Goal: Task Accomplishment & Management: Manage account settings

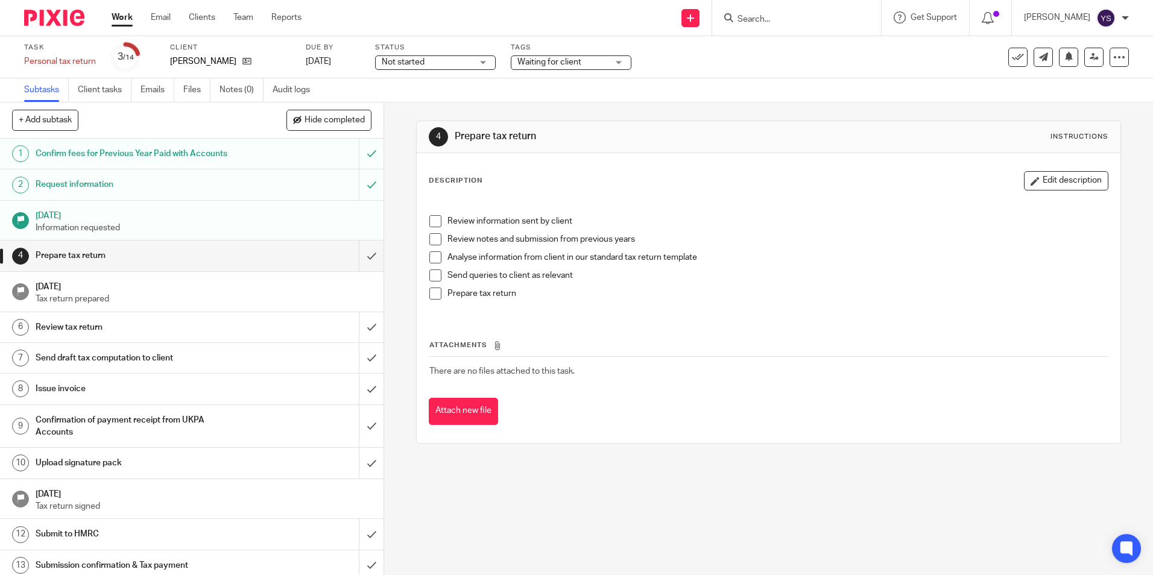
click at [183, 220] on h1 "12 Apr 2025" at bounding box center [204, 214] width 337 height 15
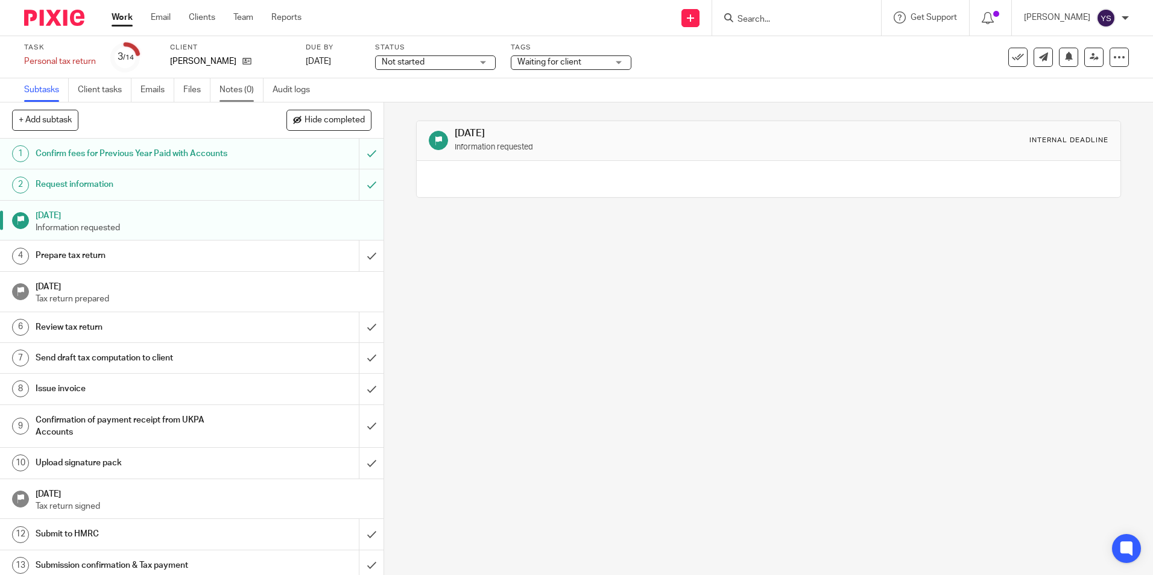
click at [254, 81] on link "Notes (0)" at bounding box center [242, 90] width 44 height 24
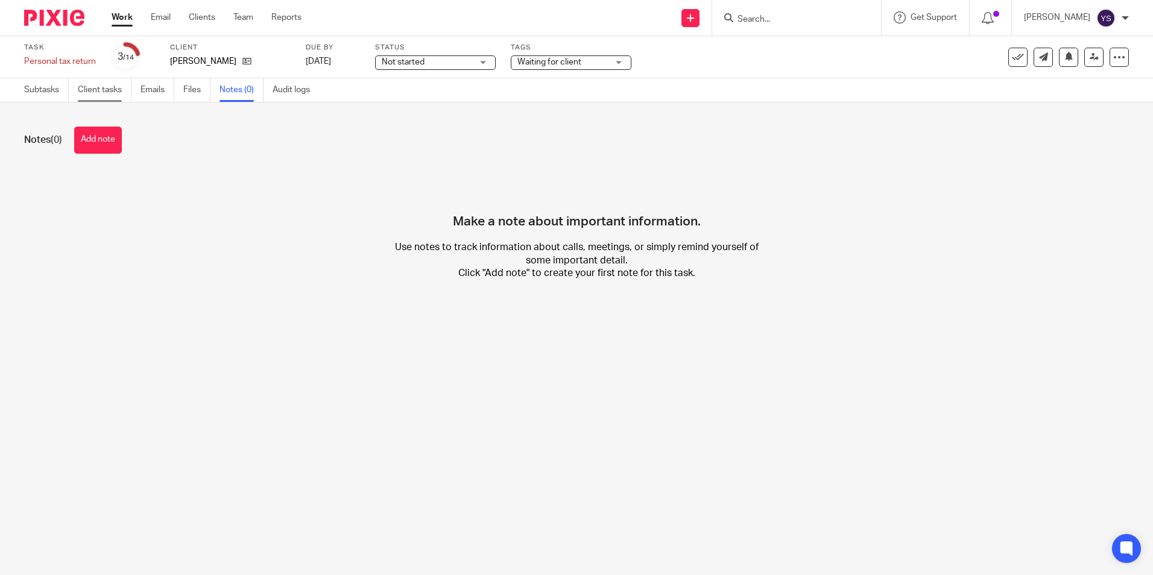
click at [104, 95] on link "Client tasks" at bounding box center [105, 90] width 54 height 24
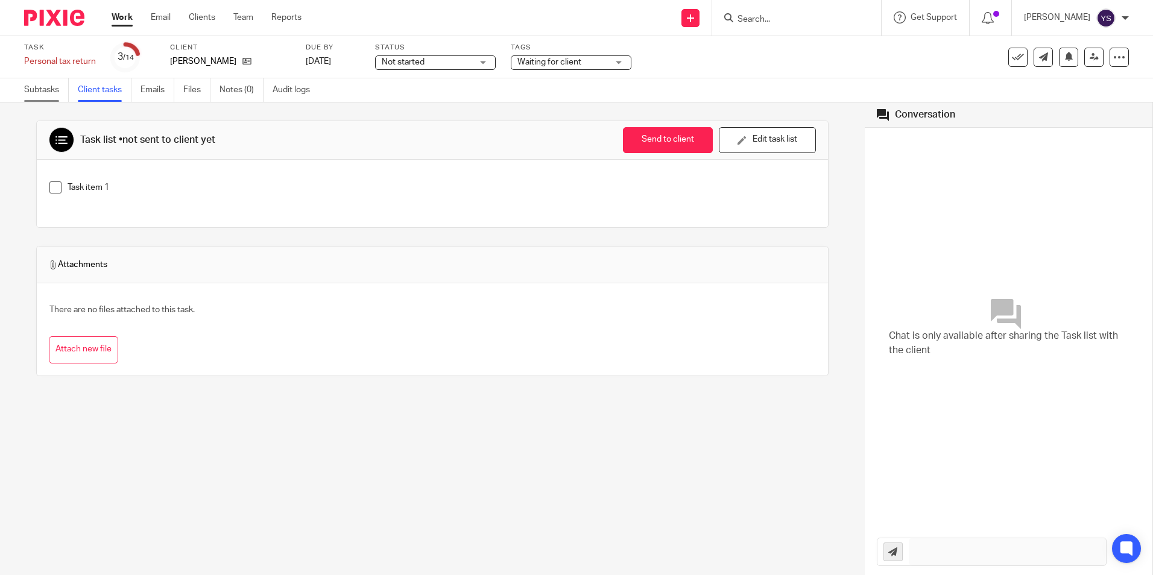
click at [39, 87] on link "Subtasks" at bounding box center [46, 90] width 45 height 24
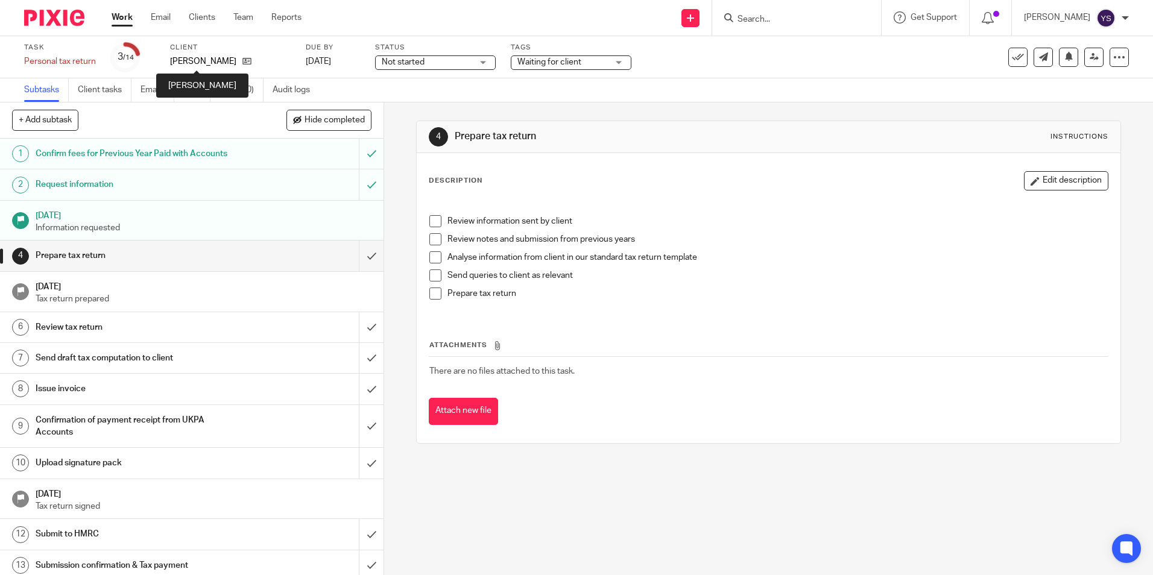
click at [220, 61] on p "[PERSON_NAME]" at bounding box center [203, 61] width 66 height 12
click at [242, 60] on icon at bounding box center [246, 61] width 9 height 9
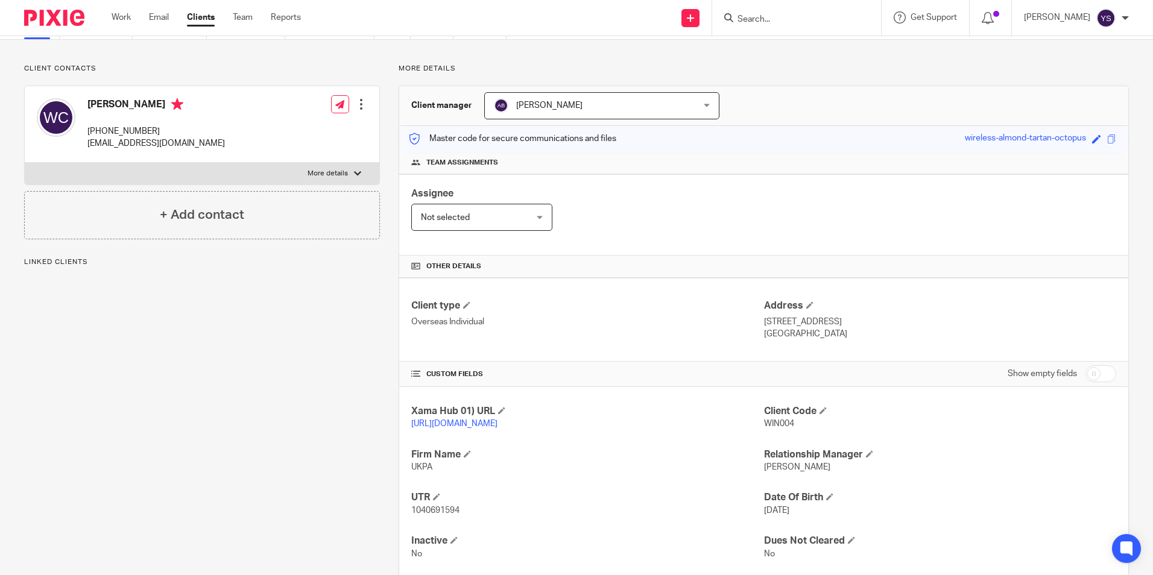
scroll to position [44, 0]
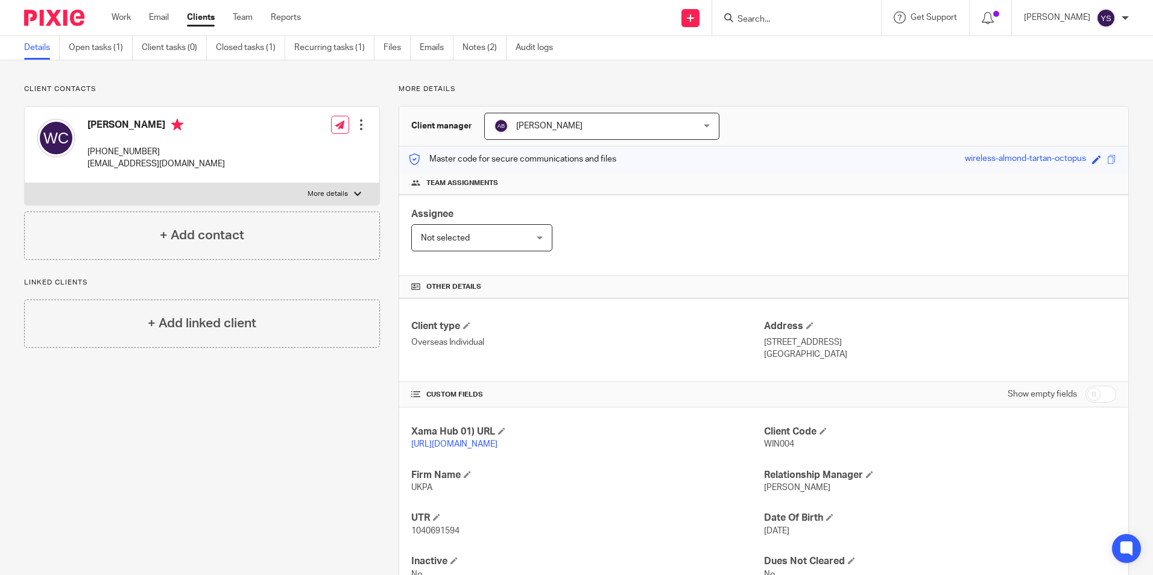
click at [360, 196] on label "More details" at bounding box center [202, 194] width 355 height 22
click at [25, 183] on input "More details" at bounding box center [24, 183] width 1 height 1
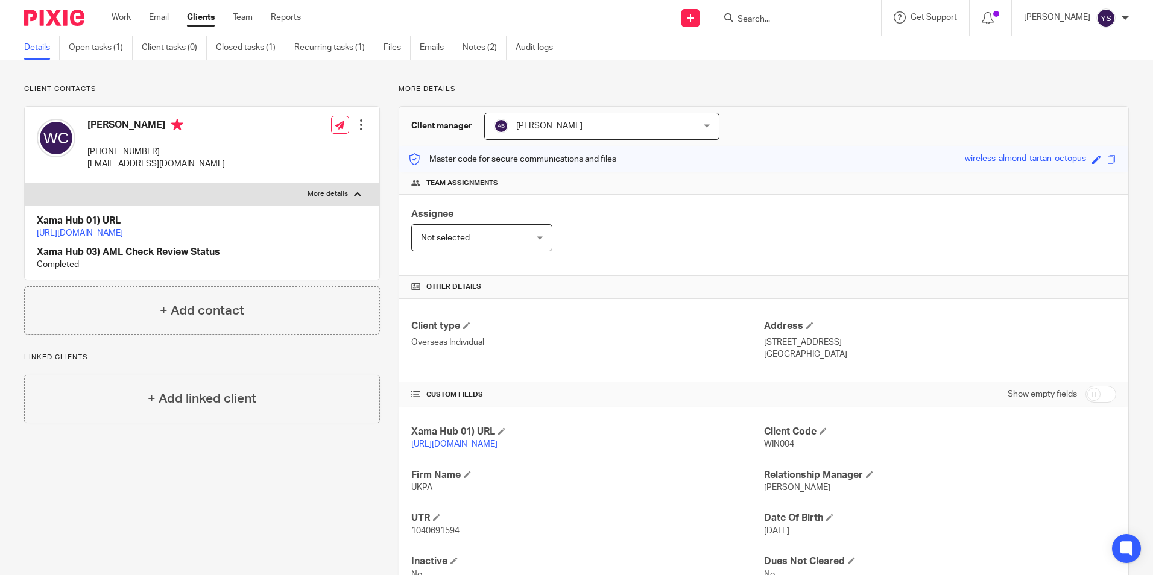
click at [356, 197] on div at bounding box center [357, 194] width 7 height 7
click at [25, 183] on input "More details" at bounding box center [24, 183] width 1 height 1
checkbox input "false"
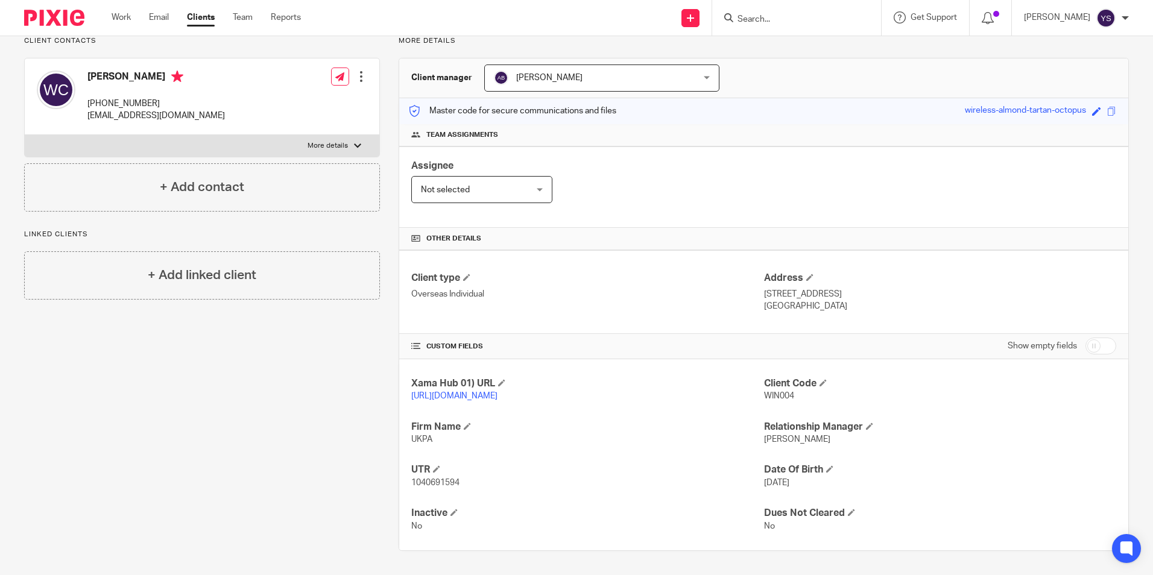
scroll to position [0, 0]
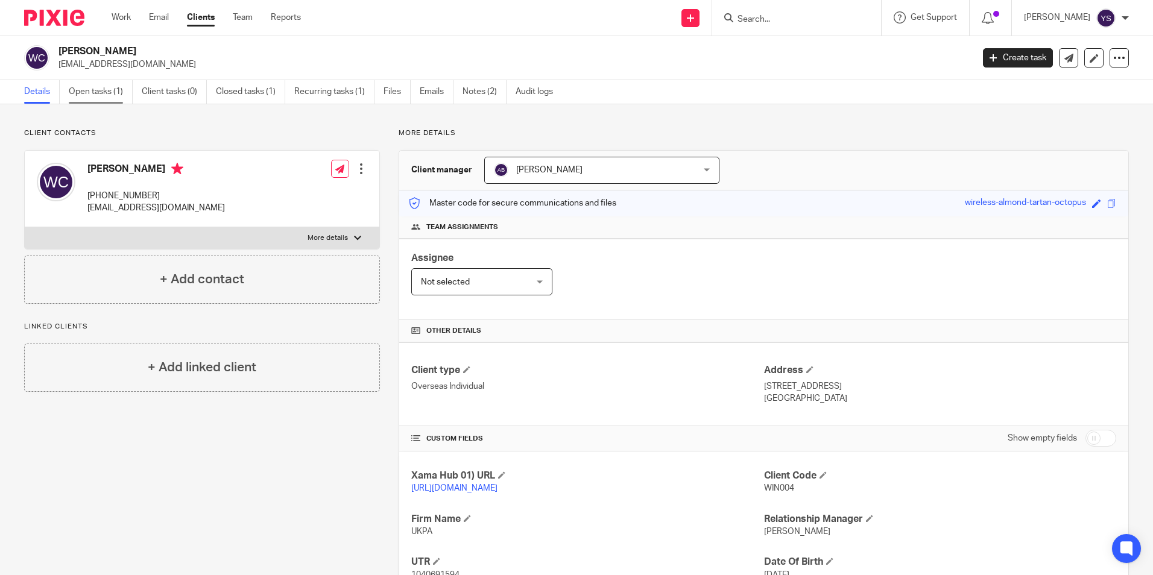
click at [87, 89] on link "Open tasks (1)" at bounding box center [101, 92] width 64 height 24
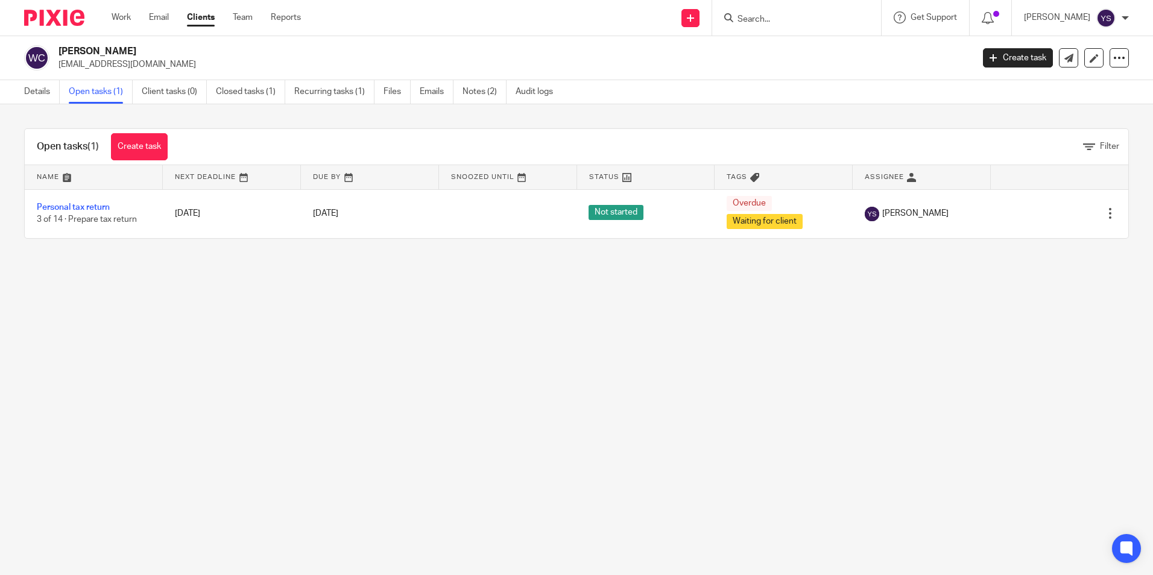
click at [264, 100] on link "Closed tasks (1)" at bounding box center [250, 92] width 69 height 24
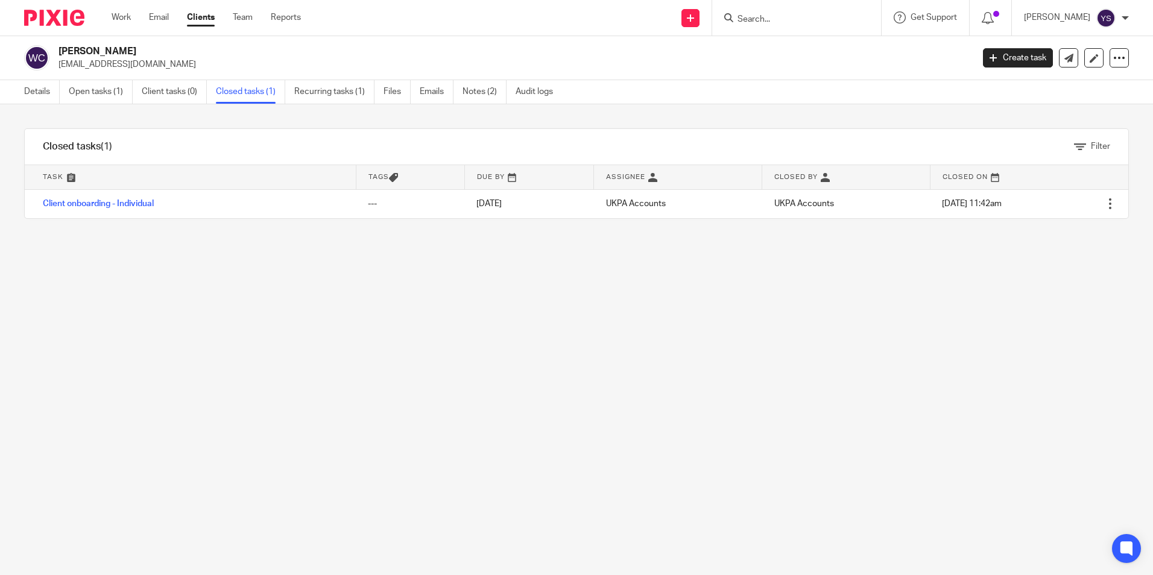
click at [351, 97] on link "Recurring tasks (1)" at bounding box center [334, 92] width 80 height 24
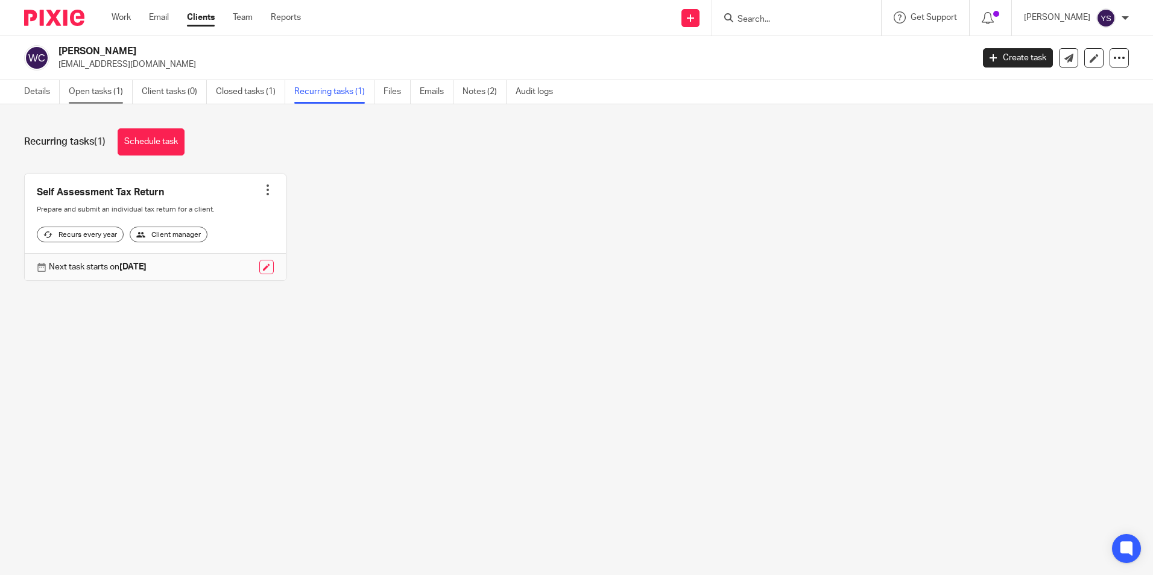
click at [107, 95] on link "Open tasks (1)" at bounding box center [101, 92] width 64 height 24
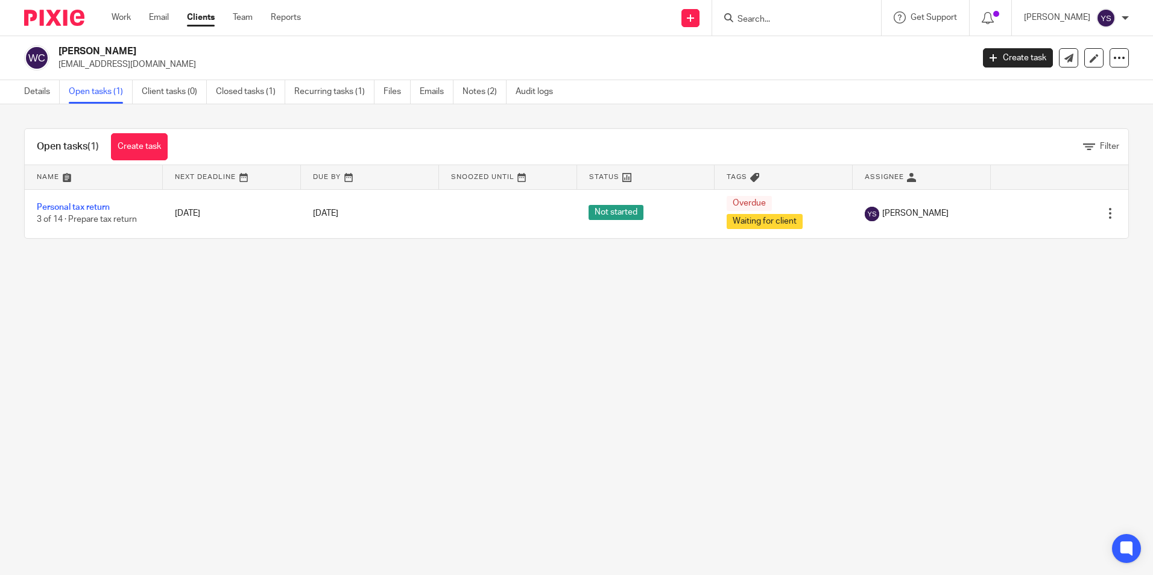
click at [81, 209] on link "Personal tax return" at bounding box center [73, 207] width 73 height 8
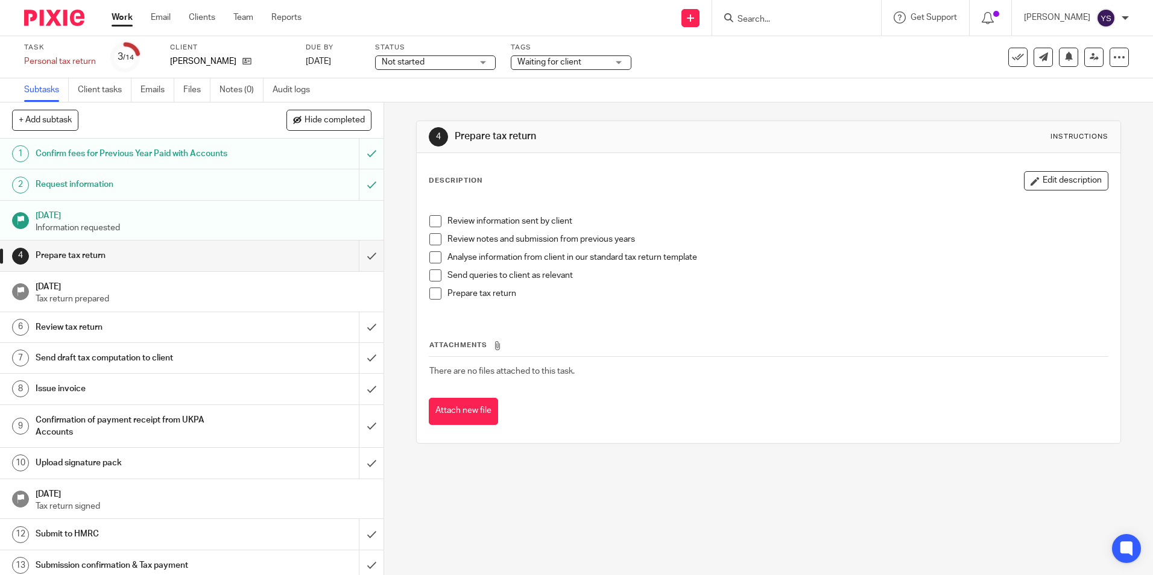
click at [116, 14] on link "Work" at bounding box center [122, 17] width 21 height 12
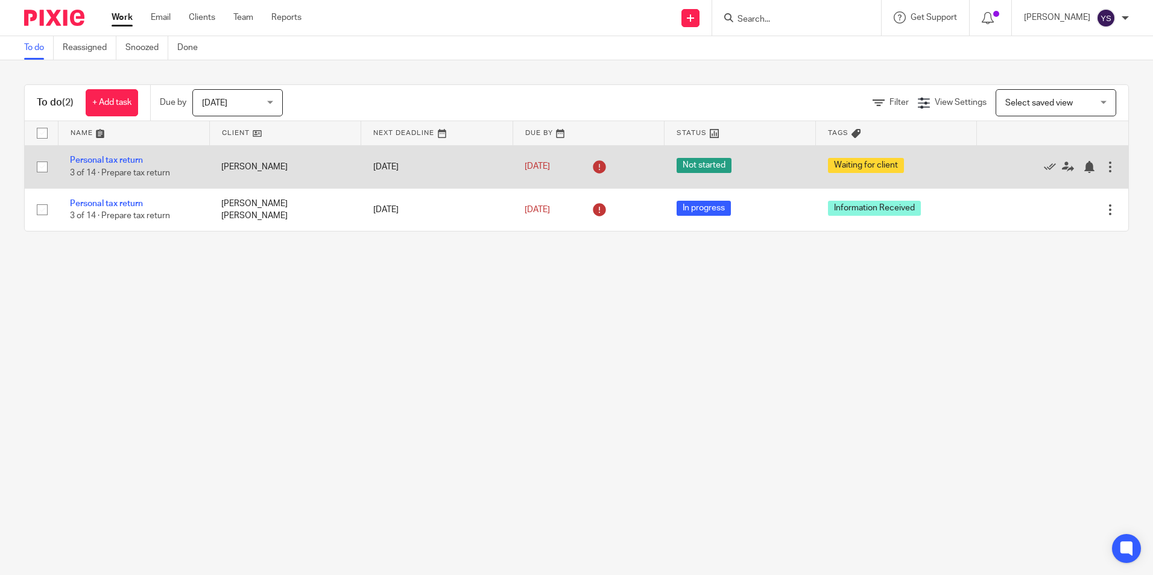
click at [242, 166] on td "[PERSON_NAME]" at bounding box center [284, 166] width 151 height 43
click at [244, 171] on td "[PERSON_NAME]" at bounding box center [284, 166] width 151 height 43
click at [244, 163] on td "[PERSON_NAME]" at bounding box center [284, 166] width 151 height 43
click at [115, 160] on link "Personal tax return" at bounding box center [106, 160] width 73 height 8
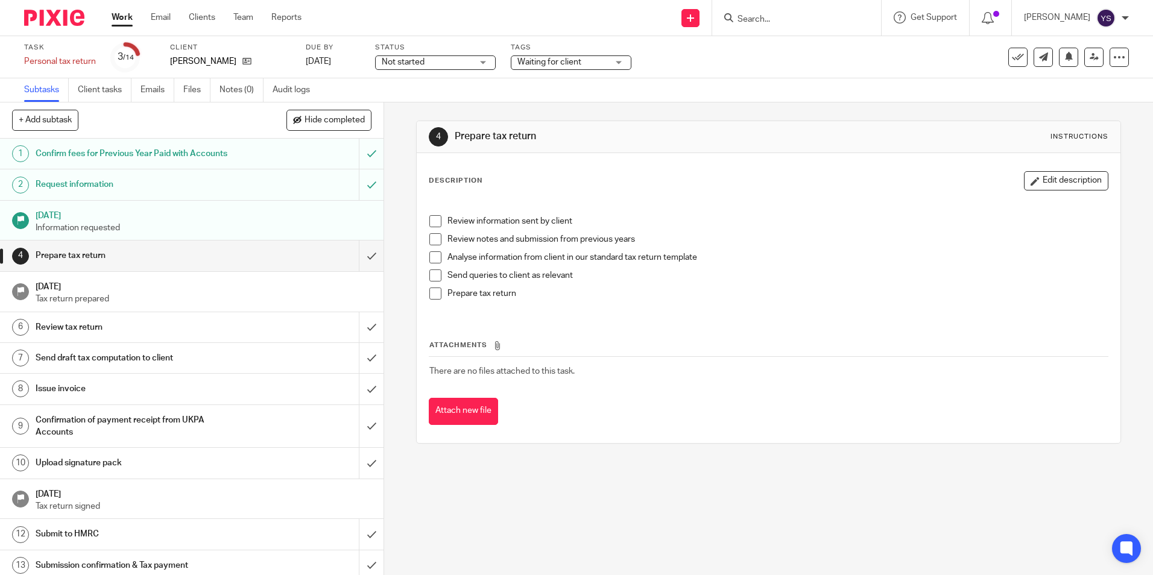
drag, startPoint x: 184, startPoint y: 53, endPoint x: 198, endPoint y: 53, distance: 14.5
click at [184, 53] on div "Client Wing [PERSON_NAME]" at bounding box center [230, 57] width 121 height 29
click at [236, 63] on link at bounding box center [243, 61] width 15 height 12
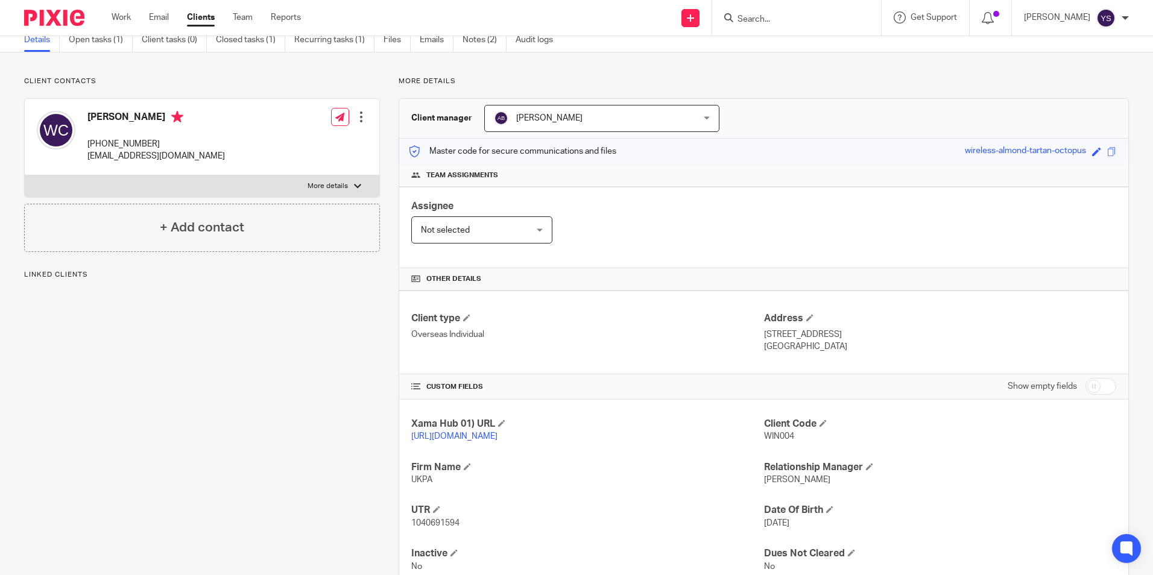
scroll to position [104, 0]
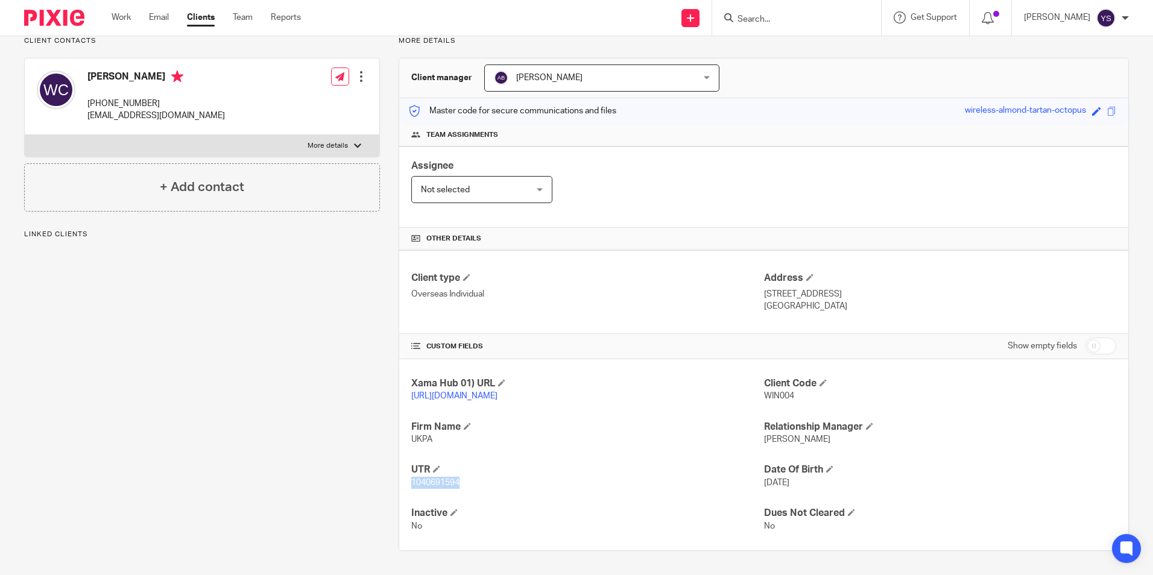
drag, startPoint x: 408, startPoint y: 484, endPoint x: 460, endPoint y: 488, distance: 52.0
click at [460, 488] on div "Xama Hub 01) URL https://platform.xamatech.com/portal/crm/clients/25d23c60-f011…" at bounding box center [763, 454] width 729 height 191
copy span "1040691594"
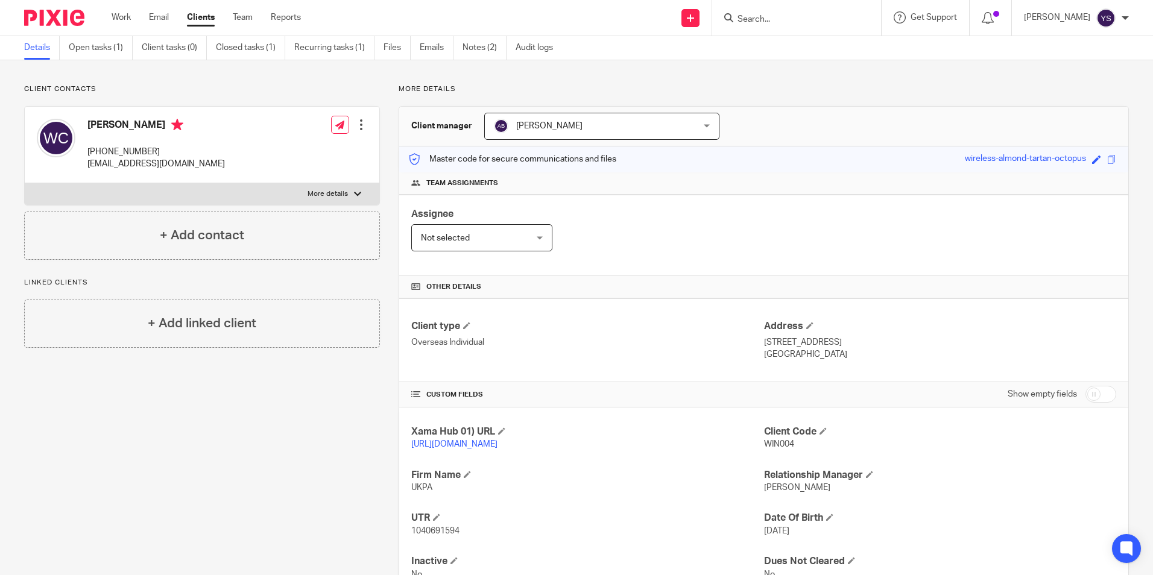
click at [667, 509] on div "Xama Hub 01) URL https://platform.xamatech.com/portal/crm/clients/25d23c60-f011…" at bounding box center [763, 503] width 729 height 191
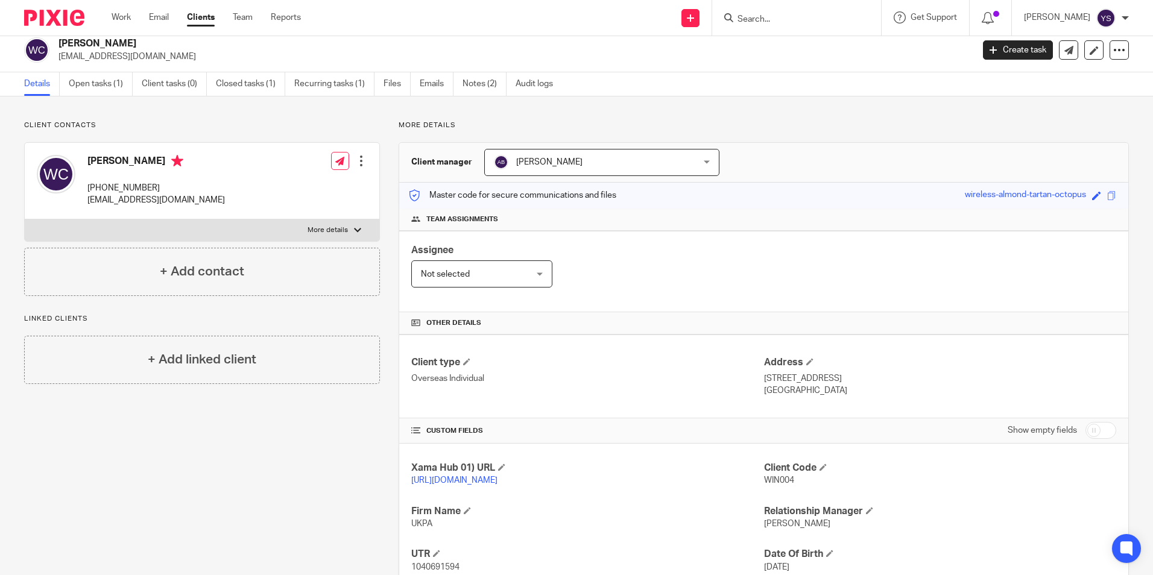
scroll to position [0, 0]
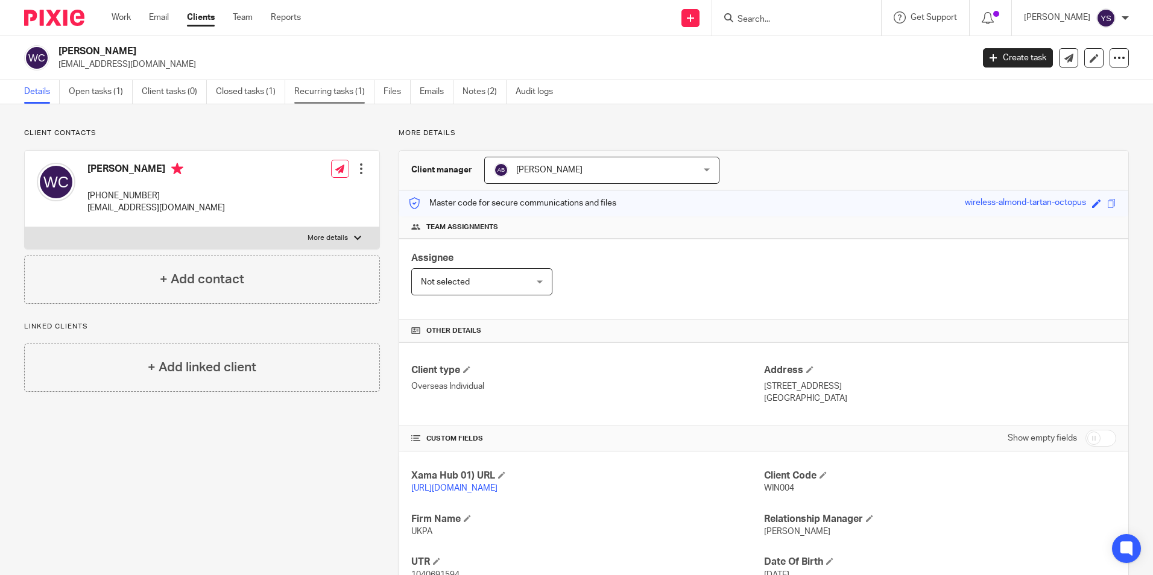
click at [363, 90] on link "Recurring tasks (1)" at bounding box center [334, 92] width 80 height 24
click at [489, 87] on link "Notes (2)" at bounding box center [485, 92] width 44 height 24
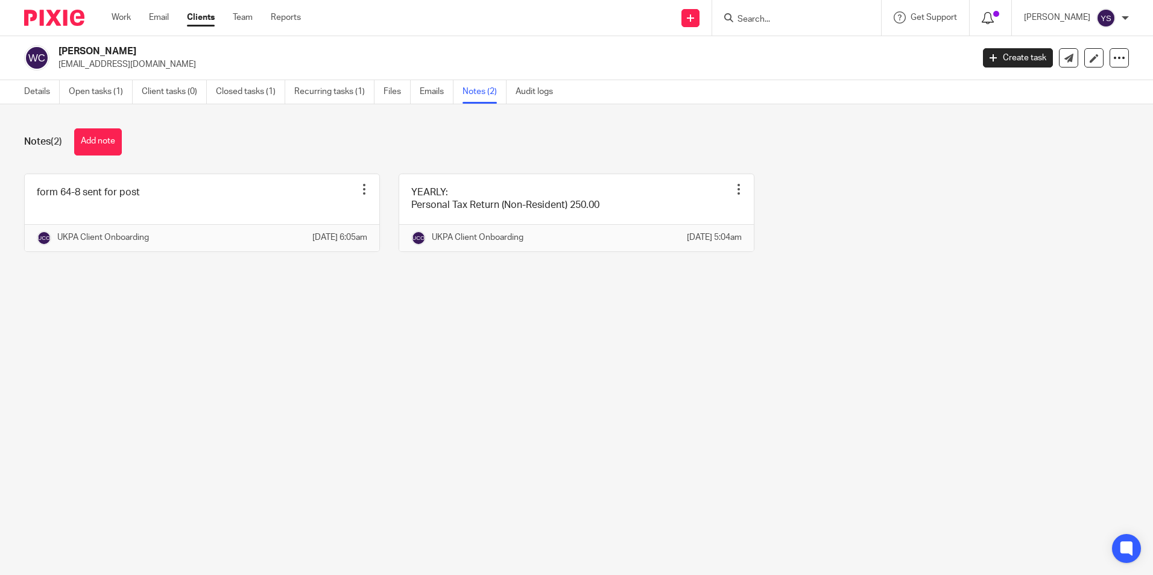
click at [982, 13] on icon at bounding box center [988, 18] width 12 height 12
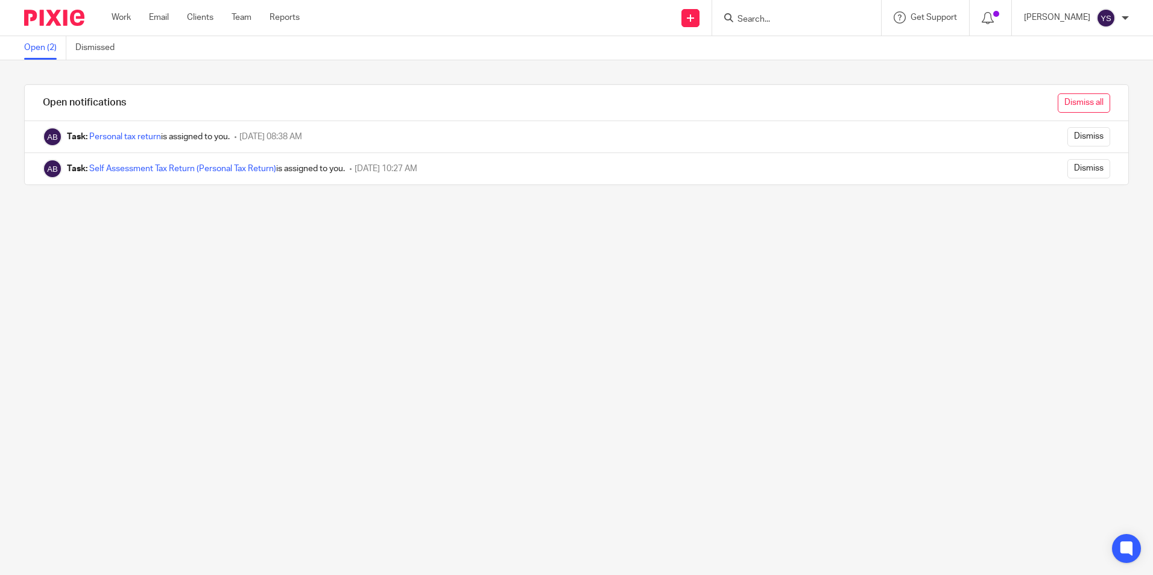
click at [1058, 101] on input "Dismiss all" at bounding box center [1084, 102] width 52 height 19
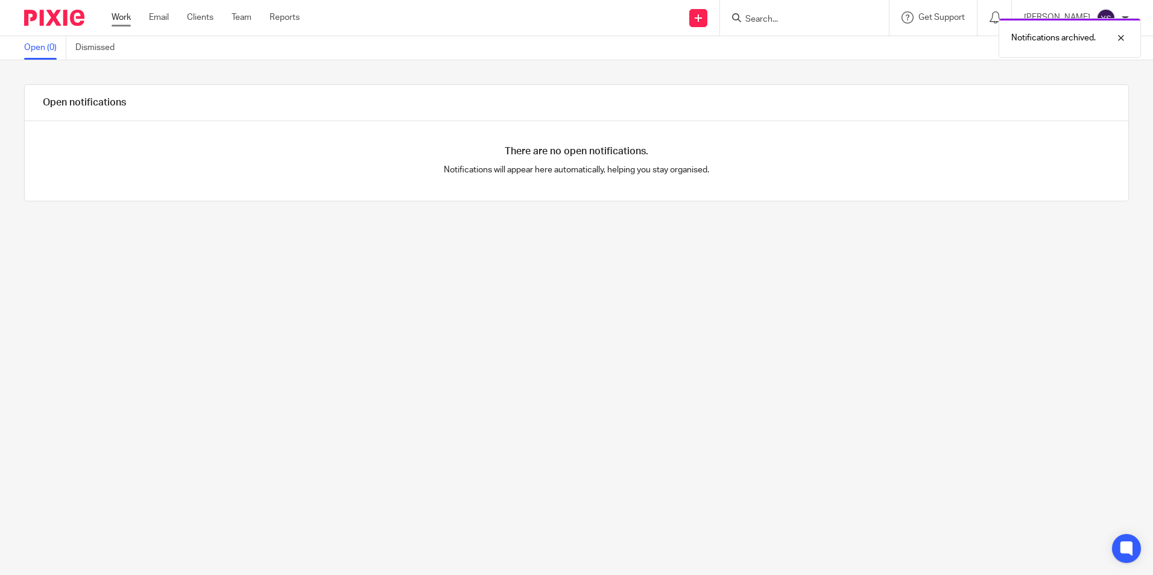
click at [120, 17] on link "Work" at bounding box center [121, 17] width 19 height 12
